Goal: Information Seeking & Learning: Find specific fact

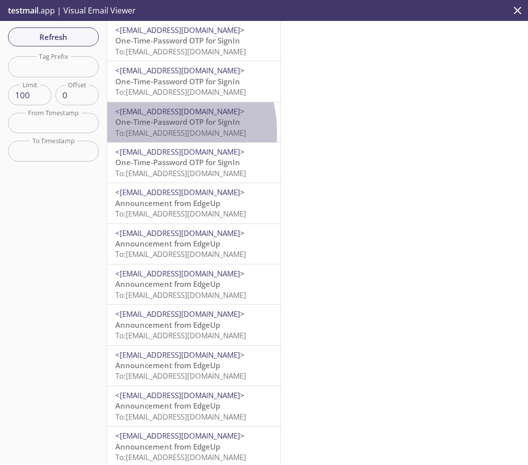
drag, startPoint x: 130, startPoint y: 133, endPoint x: 169, endPoint y: 134, distance: 38.9
click at [169, 134] on span "To: [EMAIL_ADDRESS][DOMAIN_NAME]" at bounding box center [180, 133] width 131 height 10
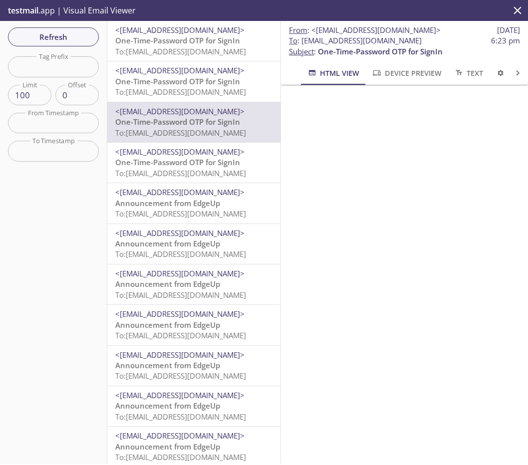
drag, startPoint x: 301, startPoint y: 38, endPoint x: 426, endPoint y: 41, distance: 125.7
click at [426, 41] on span "To : [EMAIL_ADDRESS][DOMAIN_NAME] 6:23 pm" at bounding box center [404, 40] width 231 height 10
copy span "[EMAIL_ADDRESS][DOMAIN_NAME]"
click at [52, 42] on span "Refresh" at bounding box center [53, 36] width 75 height 13
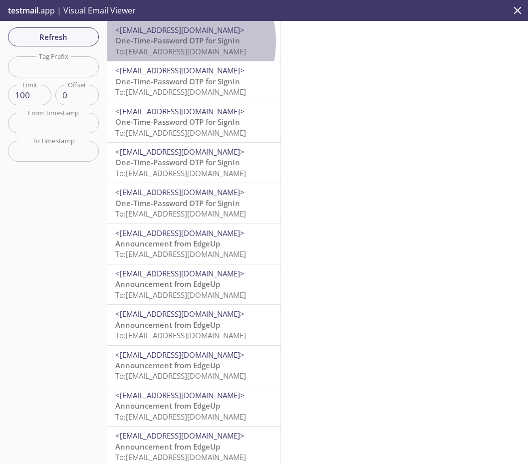
click at [173, 42] on span "One-Time-Password OTP for SignIn" at bounding box center [177, 40] width 125 height 10
